Goal: Task Accomplishment & Management: Manage account settings

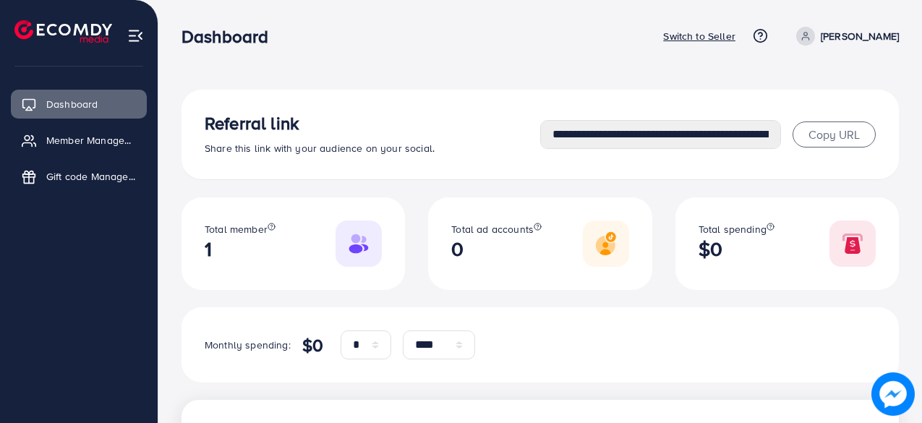
select select "*"
select select "****"
select select "*"
select select "****"
click at [735, 38] on p "Switch to Seller" at bounding box center [699, 35] width 72 height 17
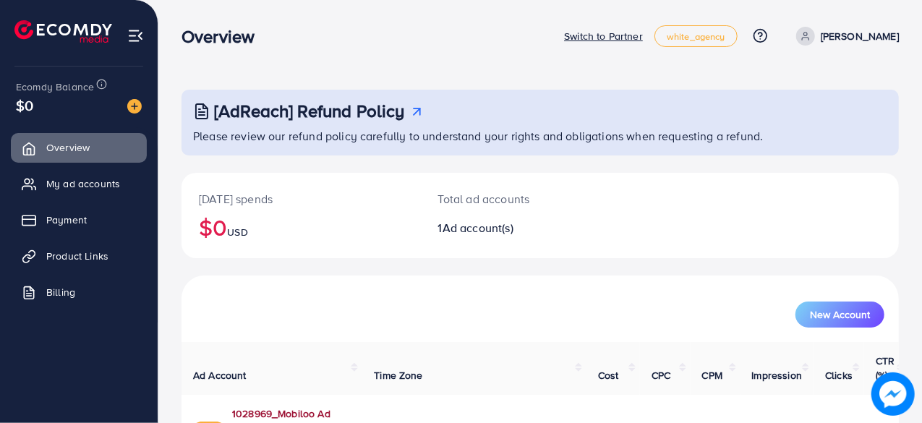
click at [351, 406] on link "1028969_Mobiloo Ad Account_1748635440820" at bounding box center [291, 421] width 119 height 30
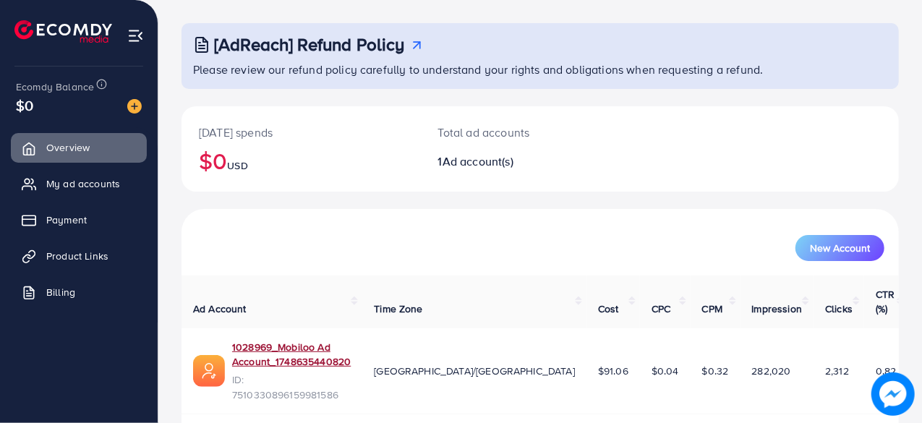
scroll to position [74, 0]
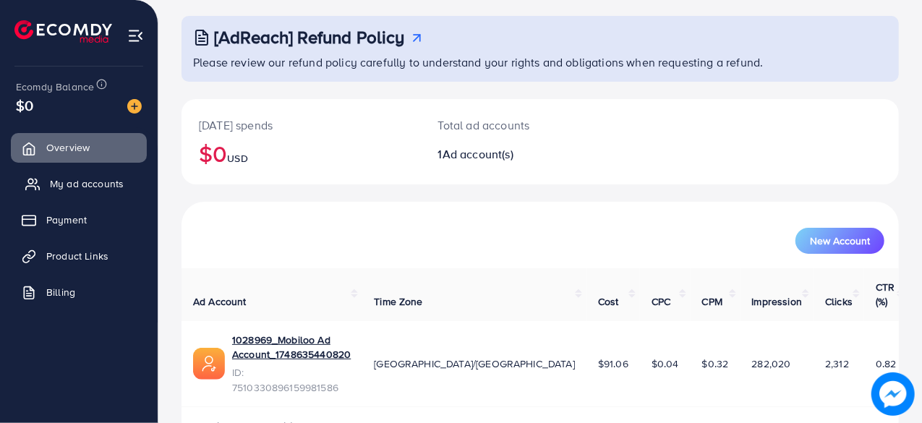
click at [80, 187] on span "My ad accounts" at bounding box center [87, 183] width 74 height 14
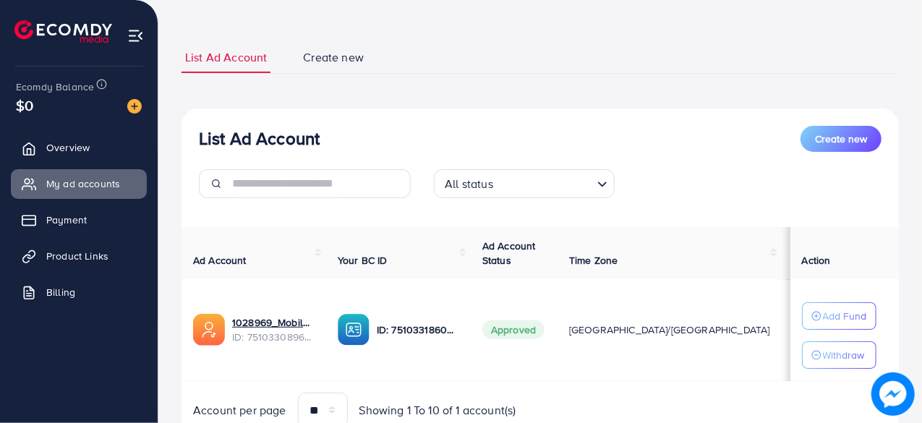
scroll to position [126, 0]
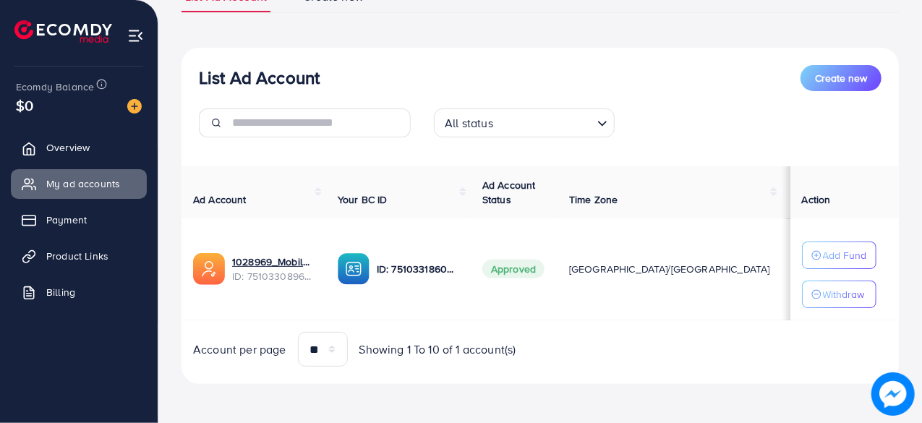
drag, startPoint x: 114, startPoint y: 33, endPoint x: 4, endPoint y: 11, distance: 112.0
click at [4, 11] on div at bounding box center [79, 25] width 158 height 51
click at [291, 307] on td "1028969_Mobiloo Ad Account_1748635440820 ID: 7510330896159981586" at bounding box center [254, 269] width 145 height 102
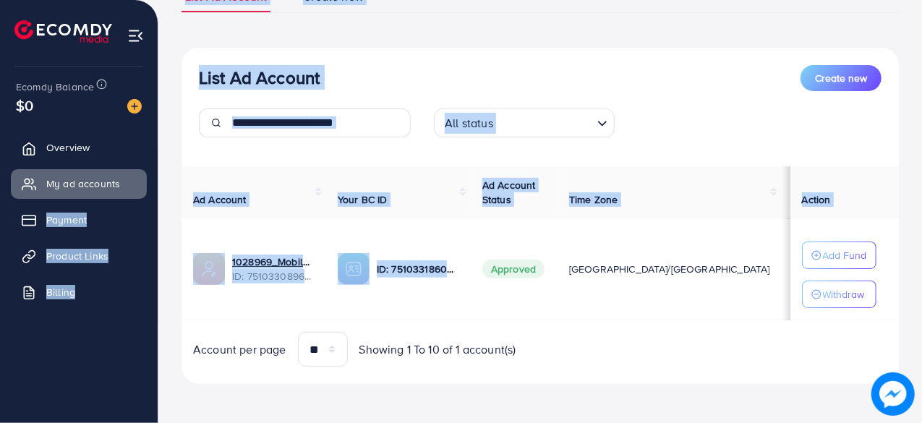
drag, startPoint x: 356, startPoint y: 201, endPoint x: 169, endPoint y: 206, distance: 187.4
click at [150, 197] on div "My ad accounts Switch to Partner white_agency Help Center Contact Support Plans…" at bounding box center [461, 149] width 922 height 550
click at [369, 316] on td "ID: 7510331860980006929" at bounding box center [398, 269] width 145 height 102
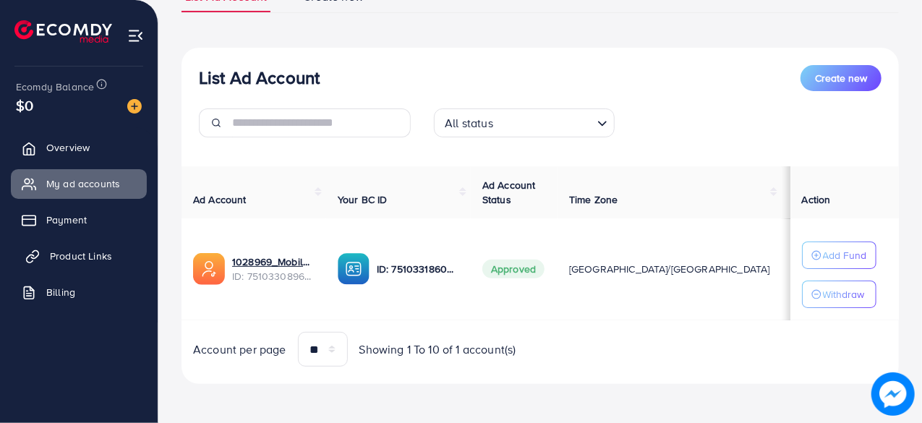
click at [63, 255] on span "Product Links" at bounding box center [81, 256] width 62 height 14
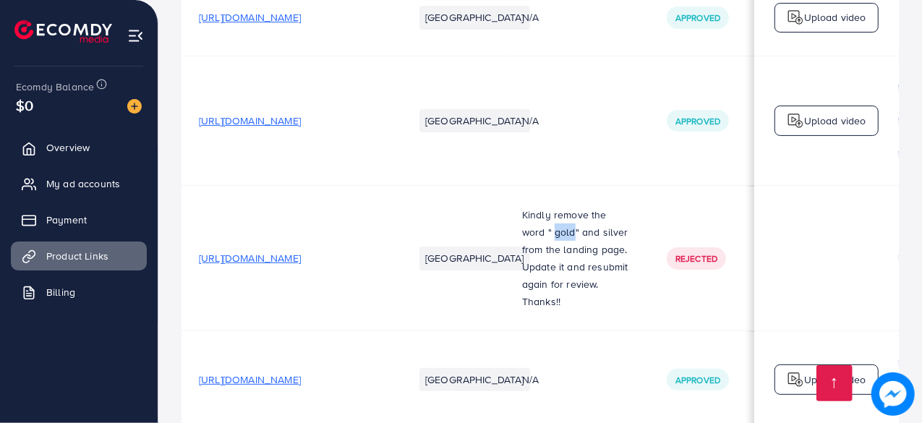
drag, startPoint x: 577, startPoint y: 236, endPoint x: 557, endPoint y: 238, distance: 20.3
click at [557, 238] on p "Kindly remove the word " gold" and silver from the landing page. Update it and …" at bounding box center [577, 249] width 110 height 87
click at [505, 255] on td "[GEOGRAPHIC_DATA]" at bounding box center [450, 258] width 108 height 145
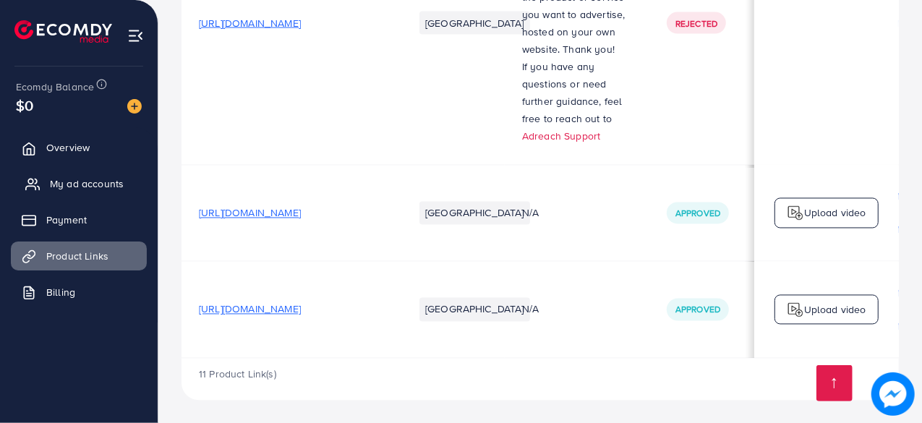
click at [69, 188] on span "My ad accounts" at bounding box center [87, 183] width 74 height 14
